Goal: Navigation & Orientation: Find specific page/section

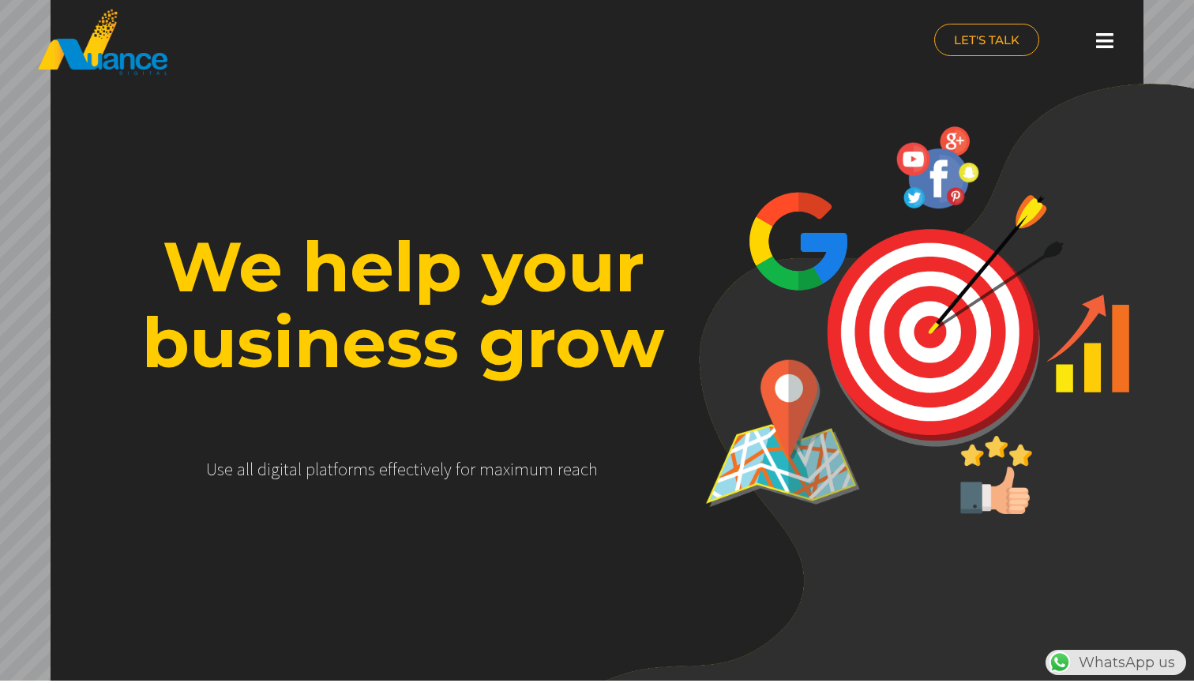
click at [1108, 31] on icon at bounding box center [1104, 41] width 17 height 20
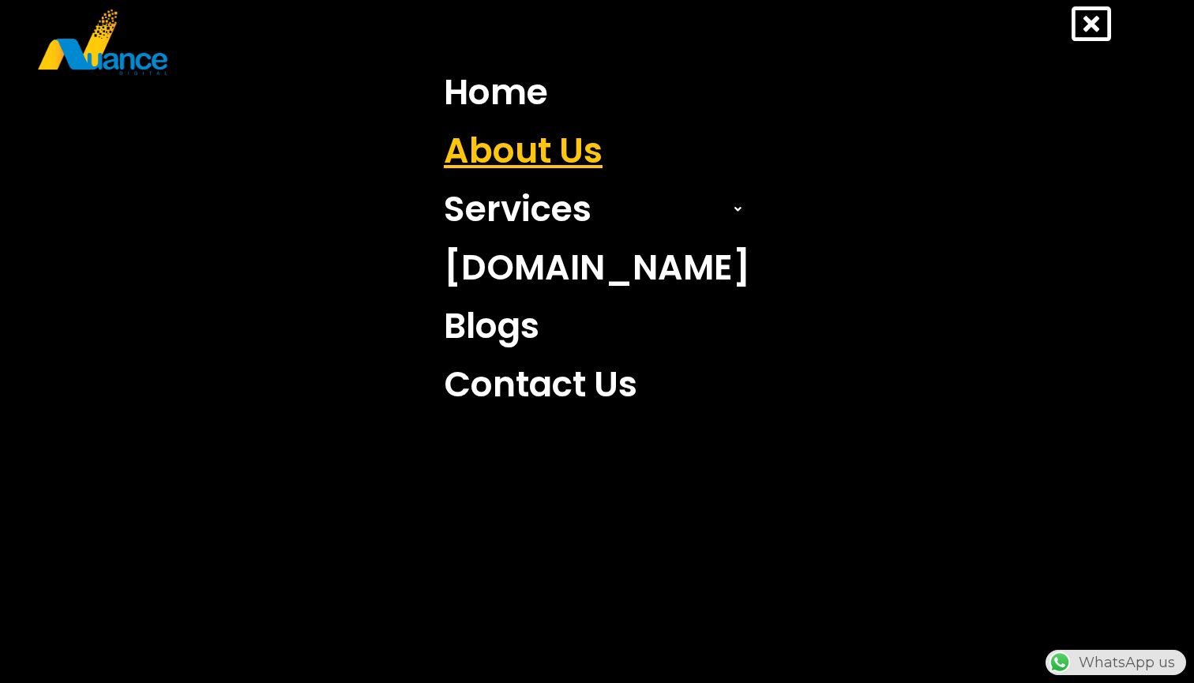
scroll to position [0, 416]
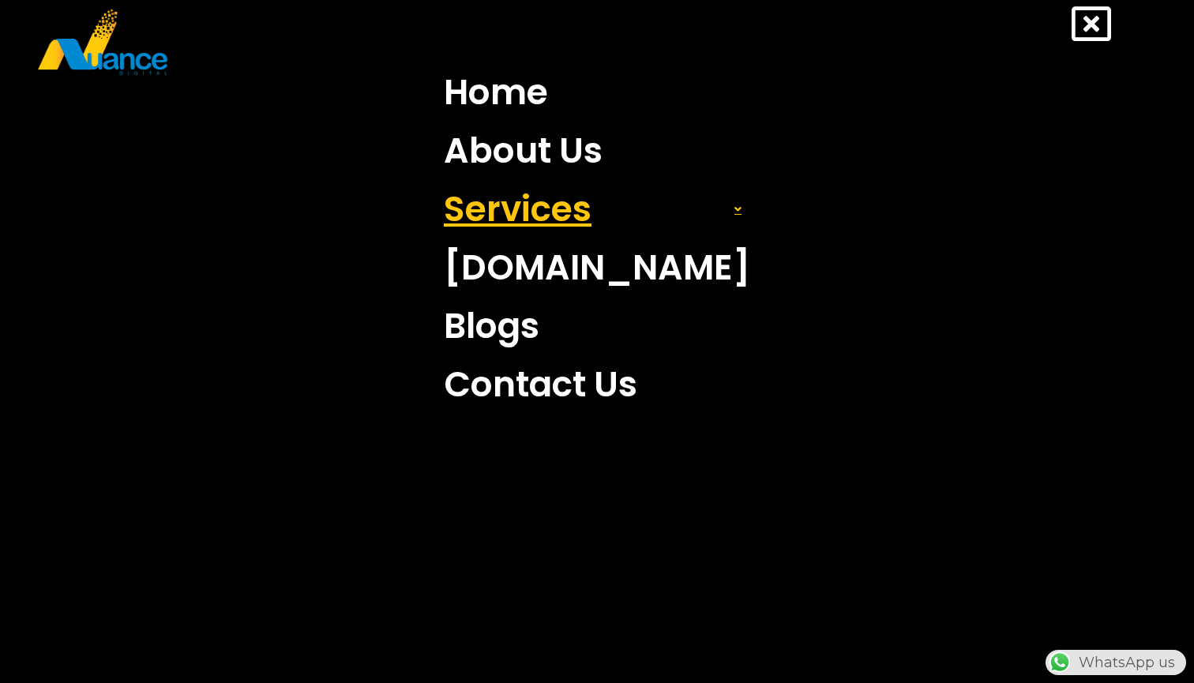
click at [561, 204] on link "Services" at bounding box center [597, 209] width 330 height 58
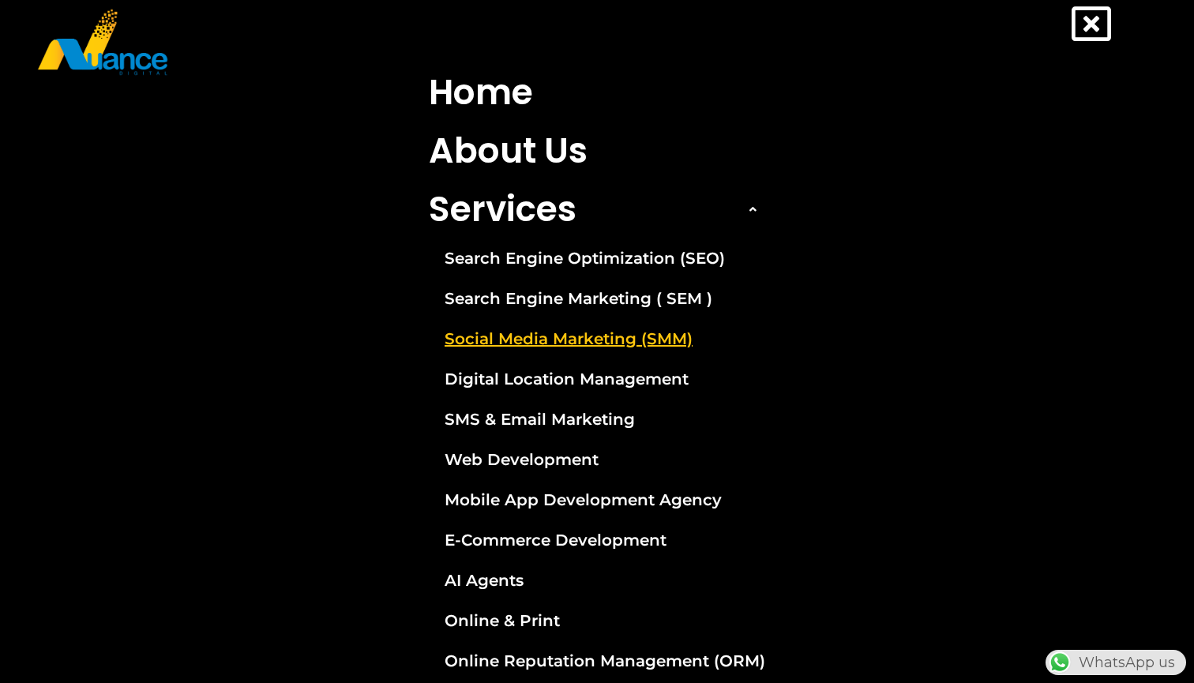
scroll to position [0, 0]
click at [573, 352] on link "Social Media Marketing (SMM)" at bounding box center [597, 338] width 360 height 39
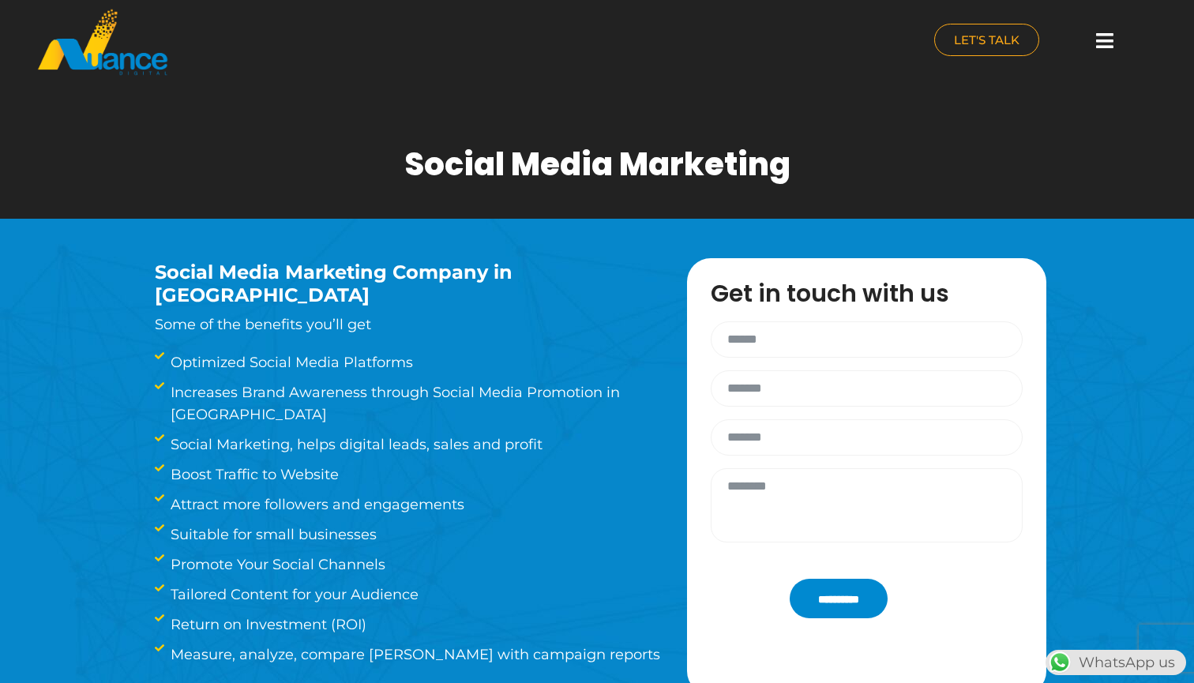
click at [1113, 49] on div at bounding box center [1105, 41] width 32 height 35
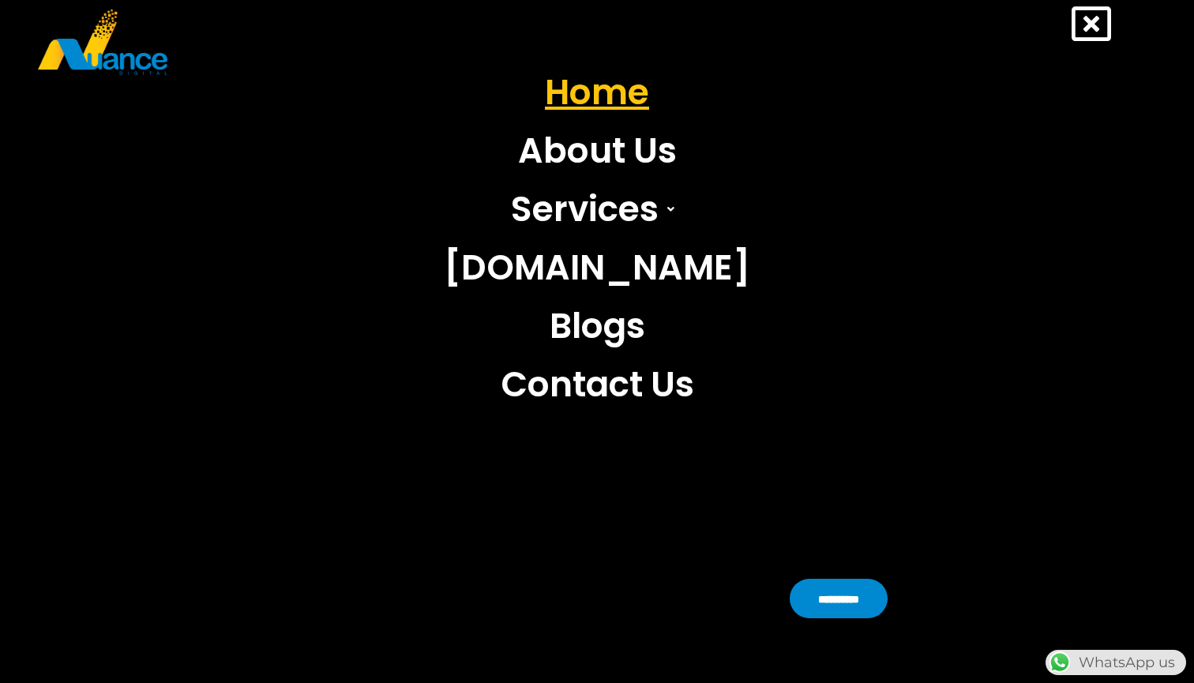
click at [654, 83] on link "Home" at bounding box center [597, 92] width 330 height 58
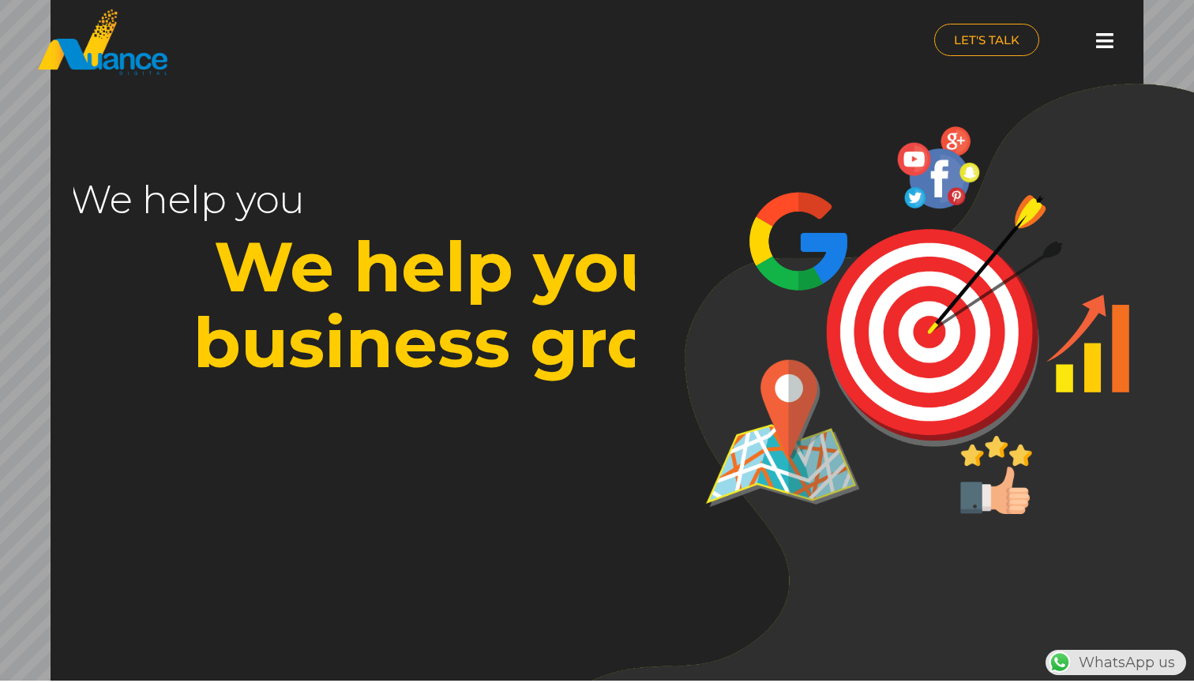
scroll to position [0, 416]
